Goal: Information Seeking & Learning: Learn about a topic

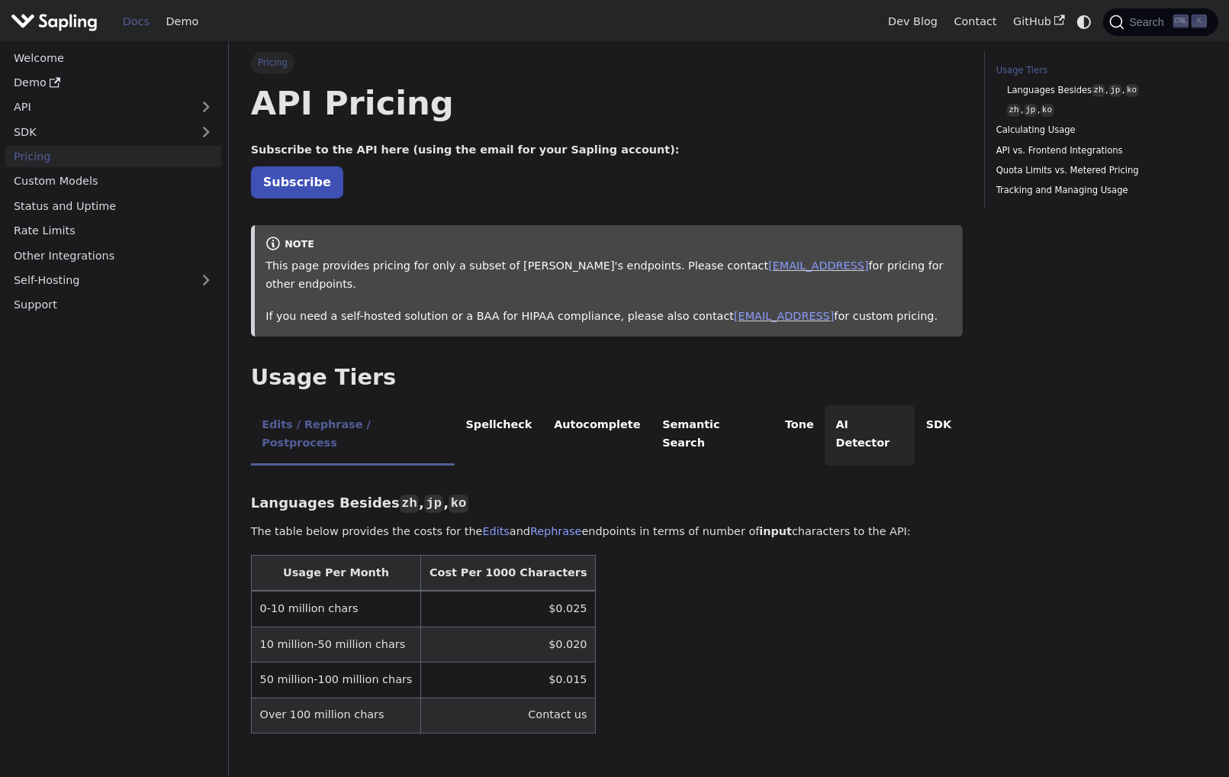
click at [825, 412] on li "AI Detector" at bounding box center [870, 435] width 90 height 60
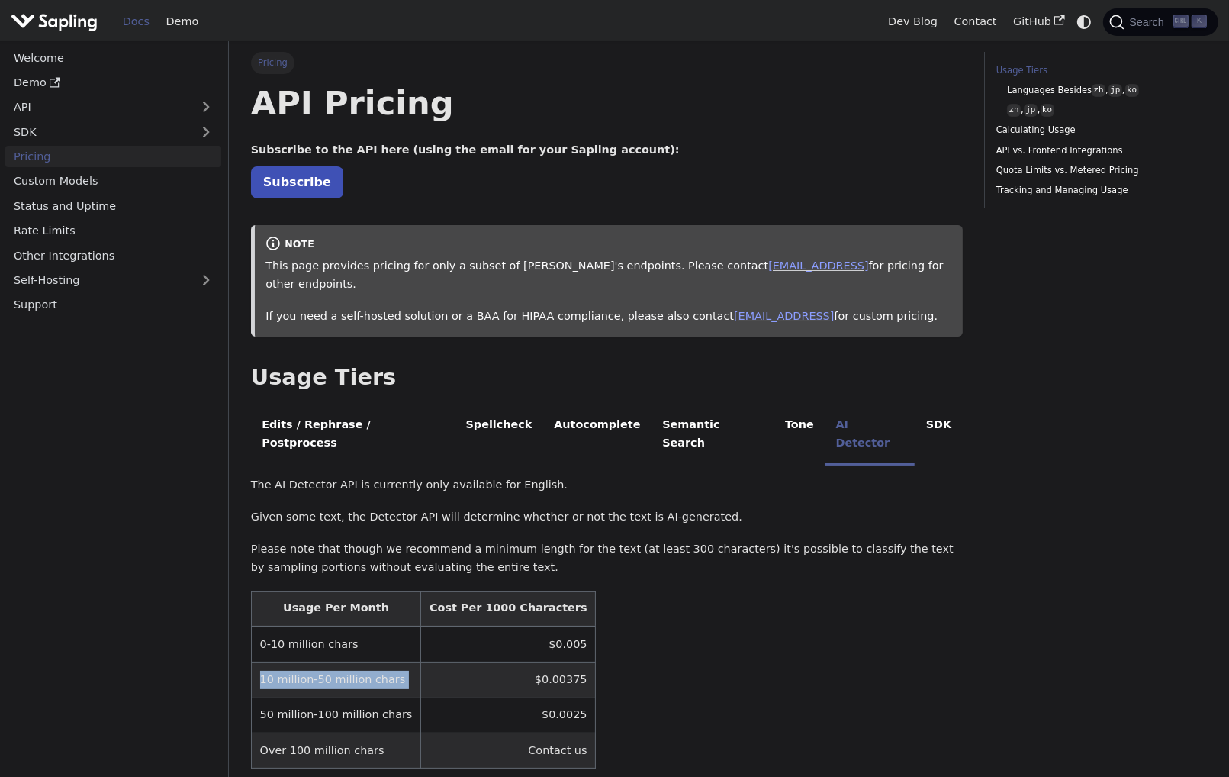
drag, startPoint x: 256, startPoint y: 639, endPoint x: 403, endPoint y: 641, distance: 146.5
click at [403, 662] on tr "10 million-50 million chars $0.00375" at bounding box center [423, 679] width 345 height 35
click at [529, 626] on td "$0.005" at bounding box center [508, 644] width 175 height 36
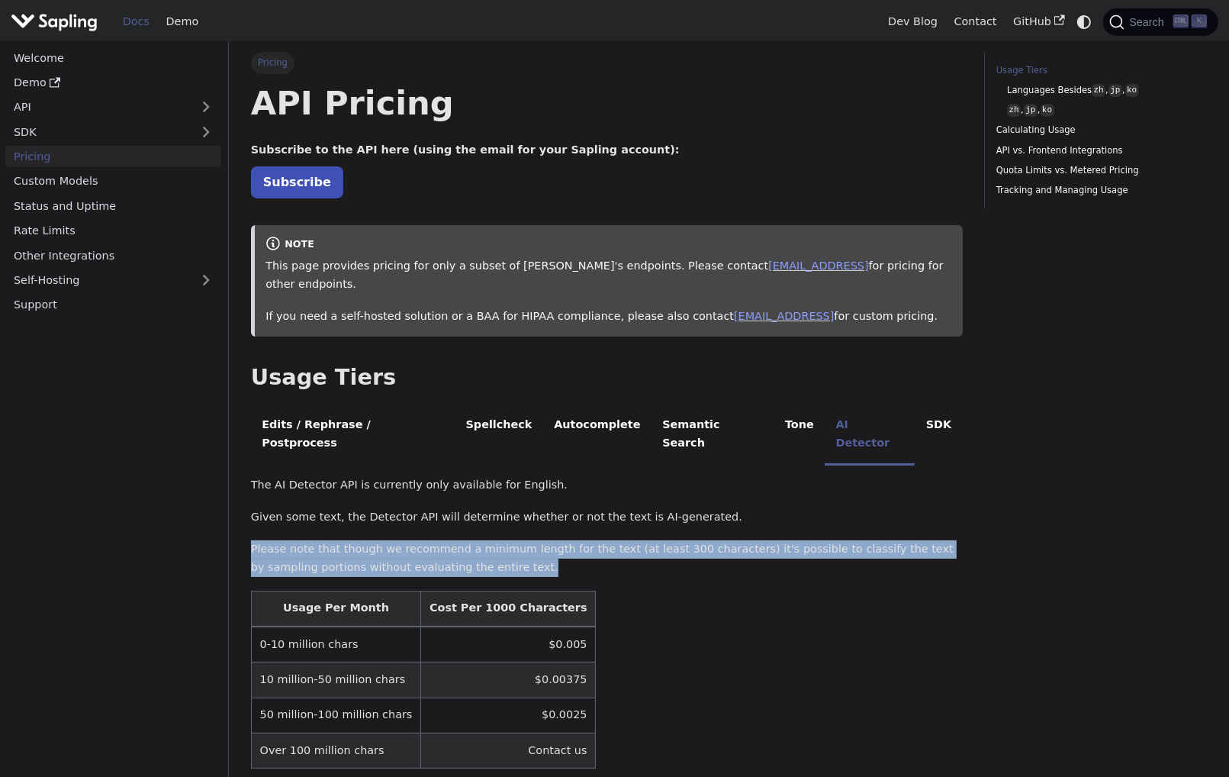
drag, startPoint x: 250, startPoint y: 512, endPoint x: 470, endPoint y: 529, distance: 220.3
click at [470, 540] on p "Please note that though we recommend a minimum length for the text (at least 30…" at bounding box center [607, 558] width 712 height 37
